Goal: Task Accomplishment & Management: Complete application form

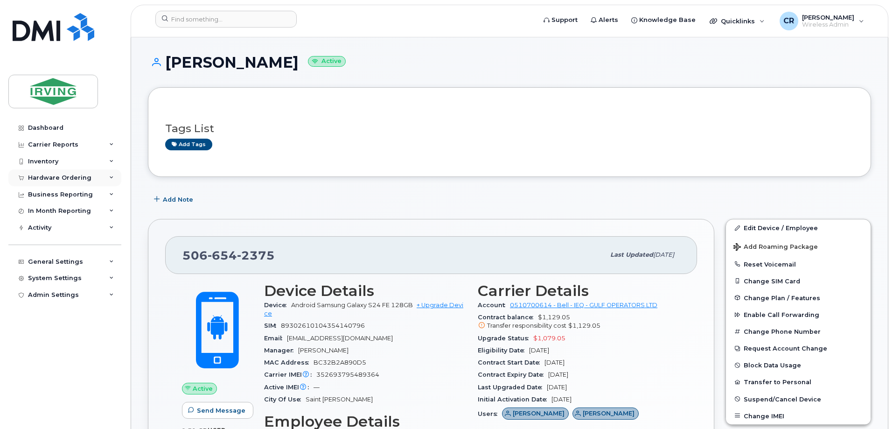
click at [62, 179] on div "Hardware Ordering" at bounding box center [59, 177] width 63 height 7
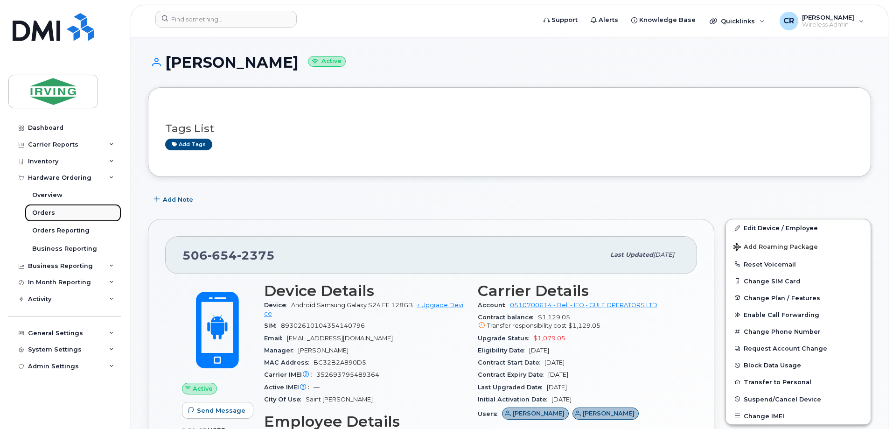
drag, startPoint x: 46, startPoint y: 210, endPoint x: 73, endPoint y: 206, distance: 27.5
click at [46, 210] on div "Orders" at bounding box center [43, 213] width 23 height 8
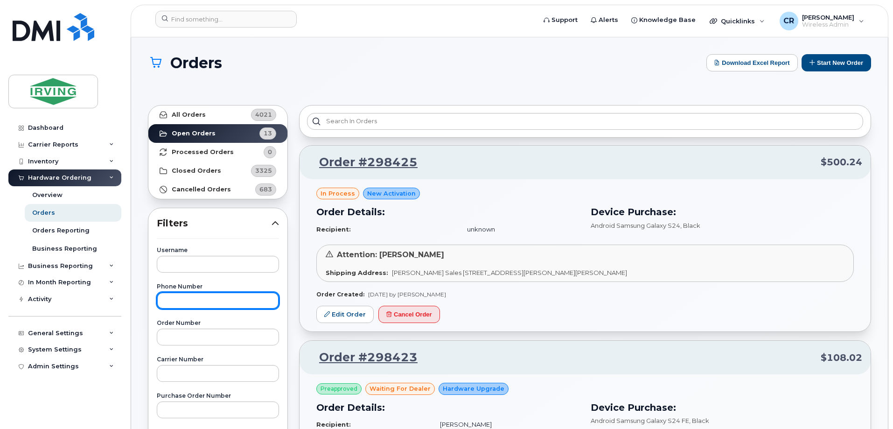
click at [215, 297] on input "text" at bounding box center [218, 300] width 122 height 17
type input "5063436976"
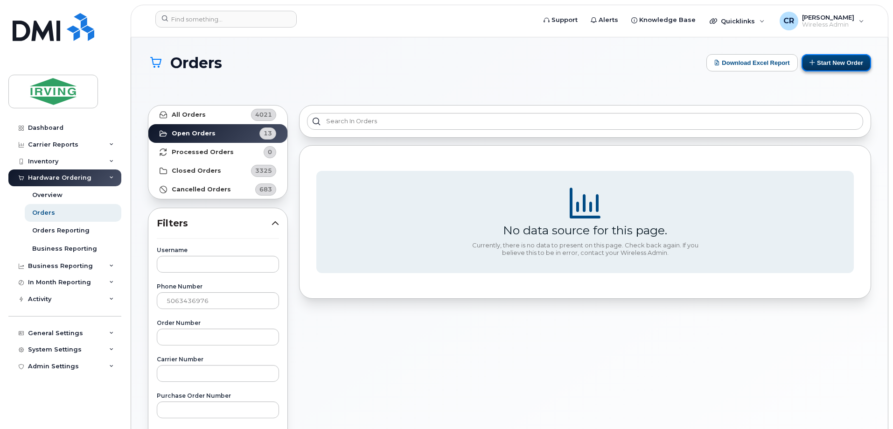
click at [843, 58] on button "Start New Order" at bounding box center [837, 62] width 70 height 17
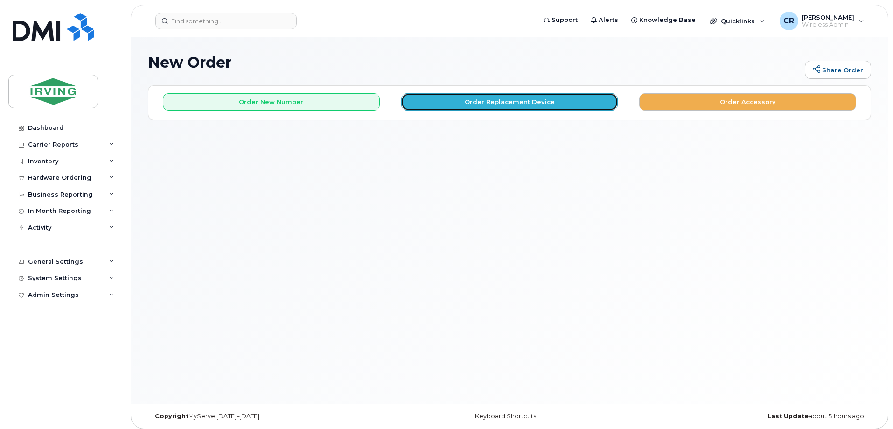
click at [482, 100] on button "Order Replacement Device" at bounding box center [509, 101] width 217 height 17
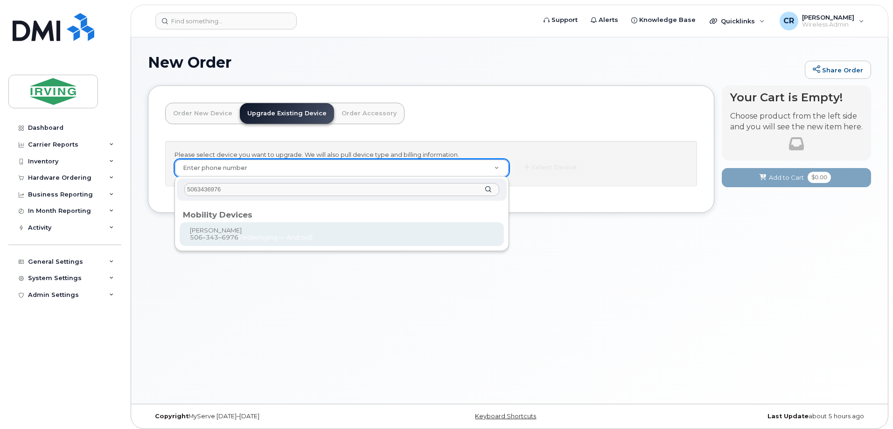
type input "5063436976"
type input "698938"
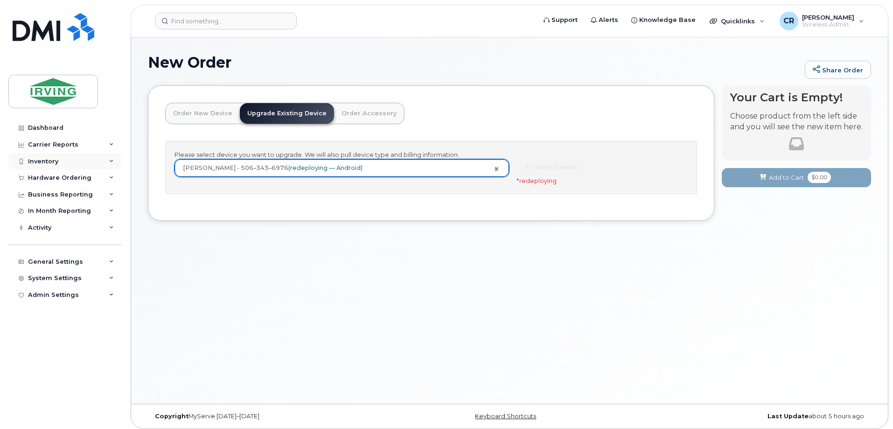
click at [44, 164] on div "Inventory" at bounding box center [43, 161] width 30 height 7
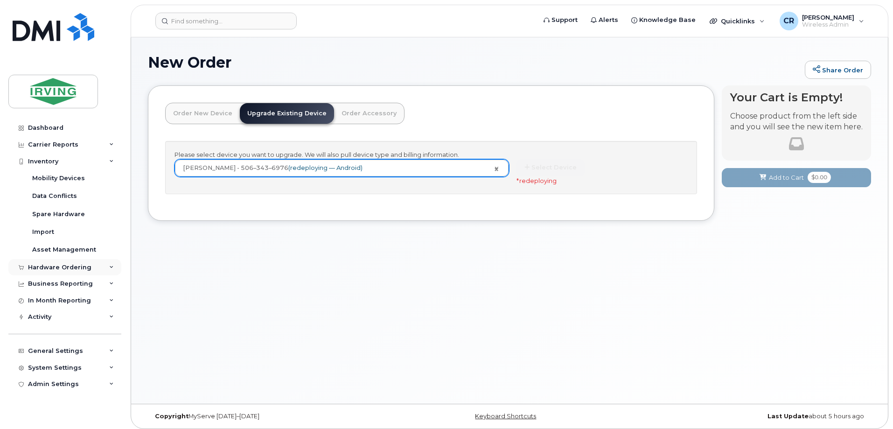
click at [53, 268] on div "Hardware Ordering" at bounding box center [59, 267] width 63 height 7
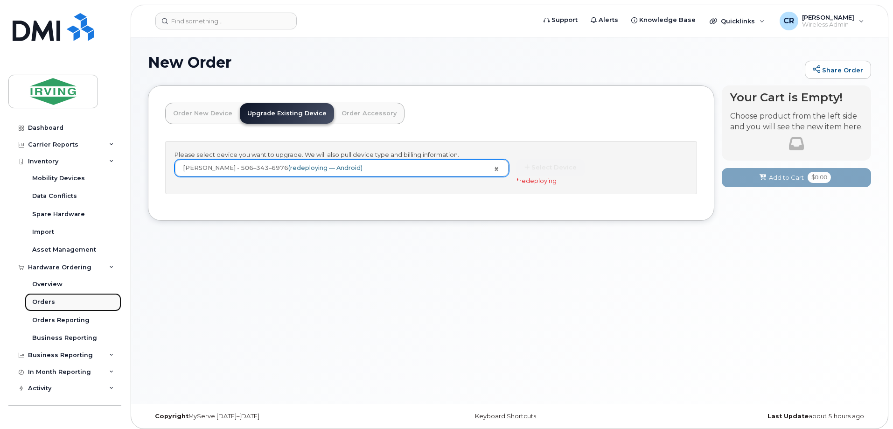
click at [47, 296] on link "Orders" at bounding box center [73, 302] width 97 height 18
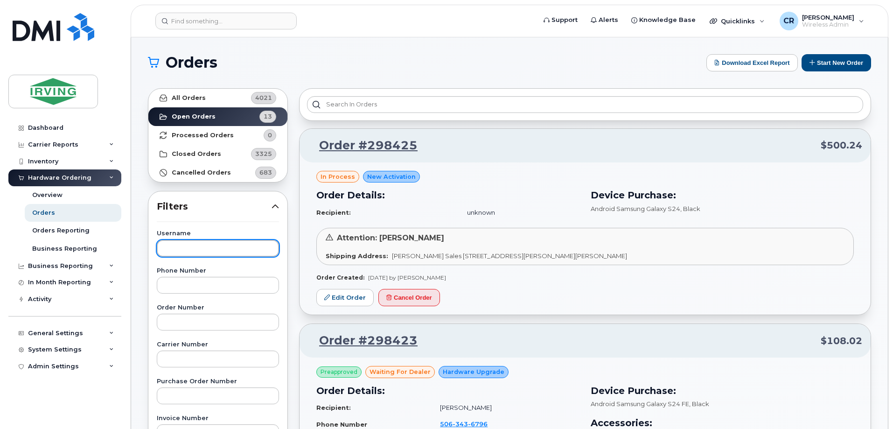
click at [231, 251] on input "text" at bounding box center [218, 248] width 122 height 17
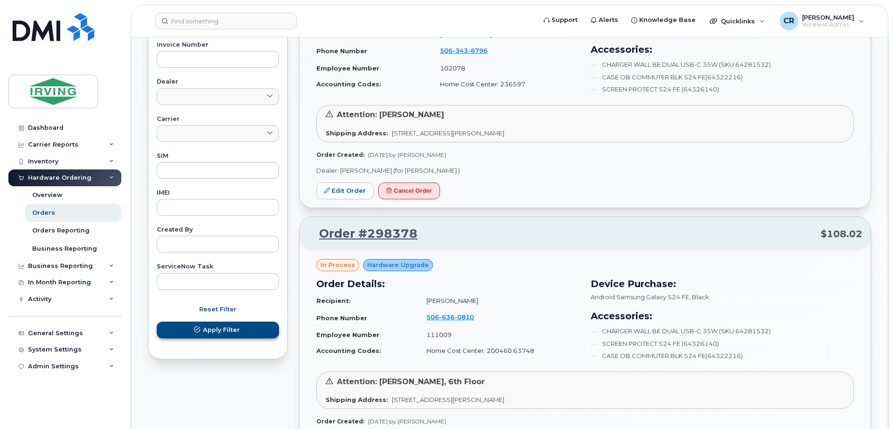
type input "singleton"
click at [226, 329] on span "Apply Filter" at bounding box center [221, 329] width 37 height 9
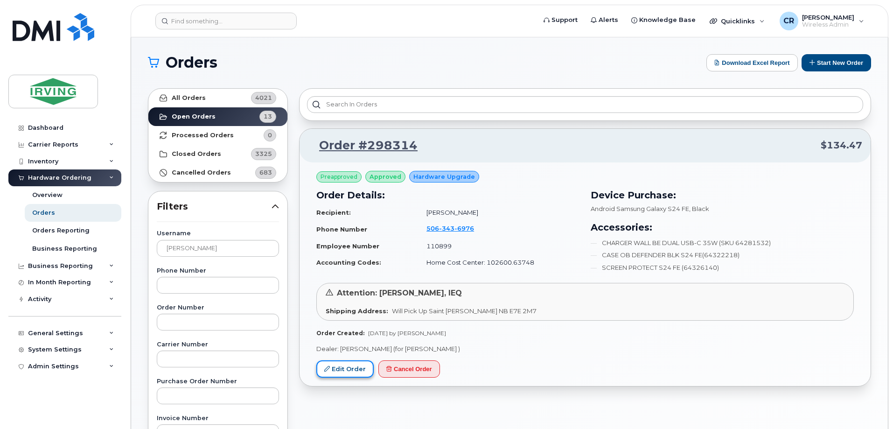
click at [338, 368] on link "Edit Order" at bounding box center [344, 368] width 57 height 17
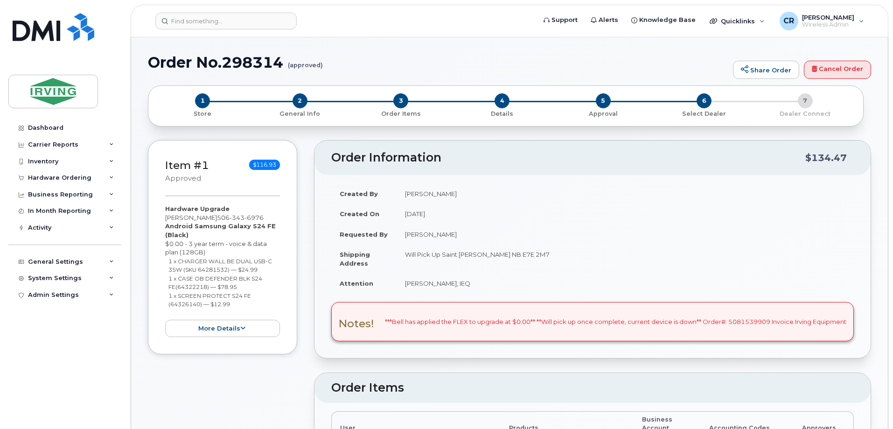
radio input "true"
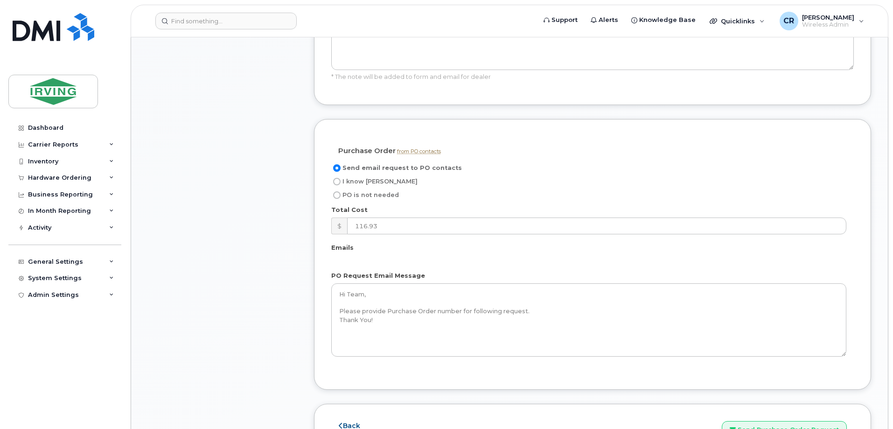
scroll to position [747, 0]
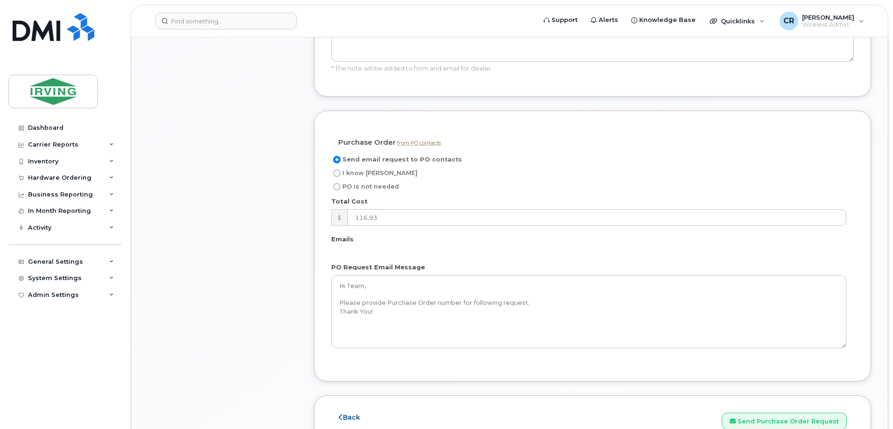
click at [341, 168] on label "I know [PERSON_NAME]" at bounding box center [374, 173] width 86 height 11
click at [341, 169] on input "I know [PERSON_NAME]" at bounding box center [336, 172] width 7 height 7
radio input "true"
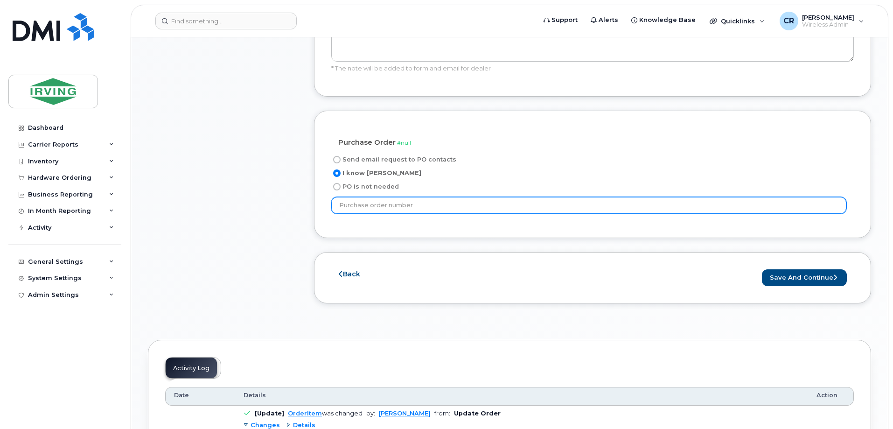
click at [362, 197] on input "text" at bounding box center [588, 205] width 515 height 17
type input "164241"
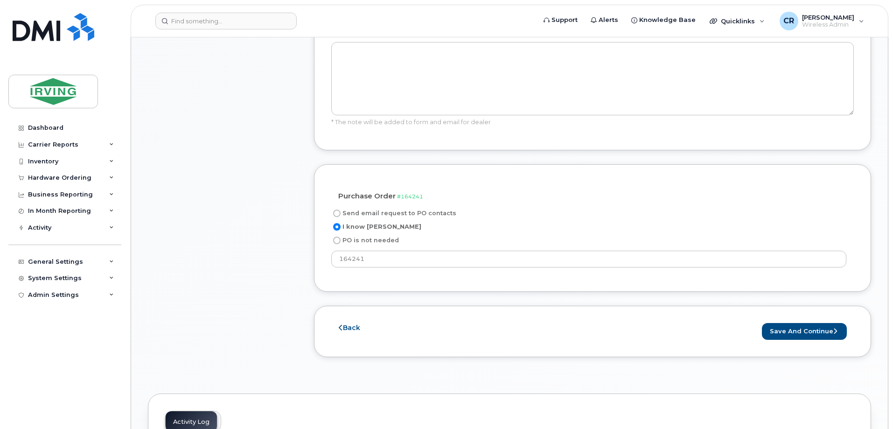
scroll to position [700, 0]
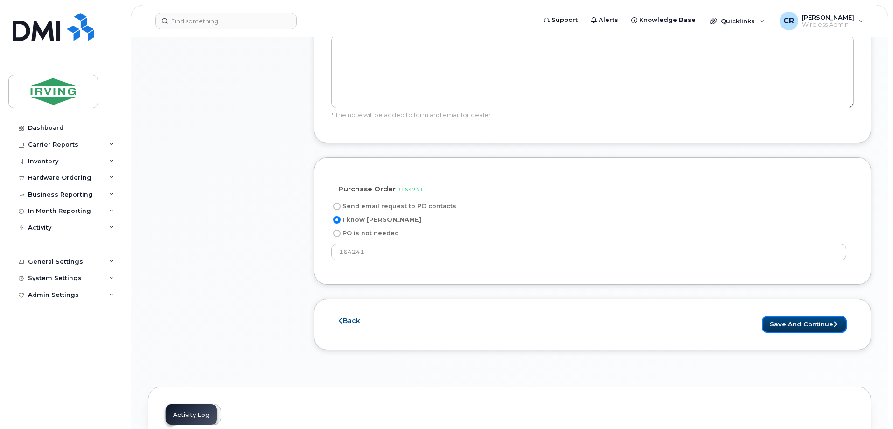
click at [783, 318] on button "Save and Continue" at bounding box center [804, 324] width 85 height 17
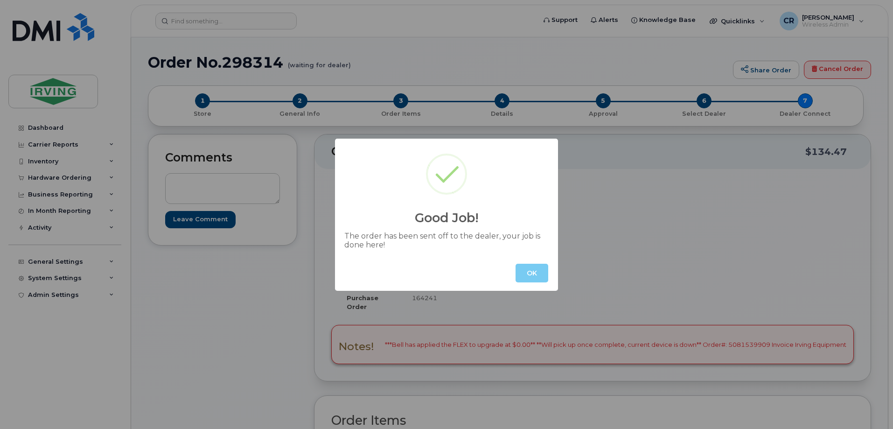
click at [534, 272] on button "OK" at bounding box center [532, 273] width 33 height 19
